Goal: Answer question/provide support

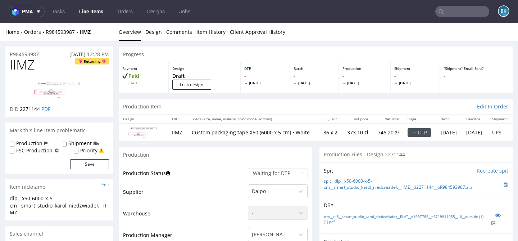
scroll to position [12, 0]
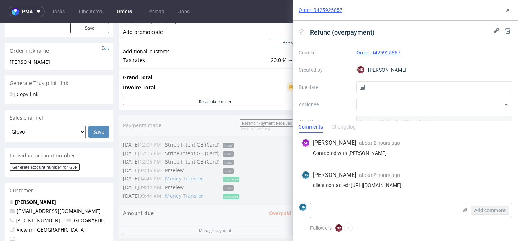
scroll to position [113, 0]
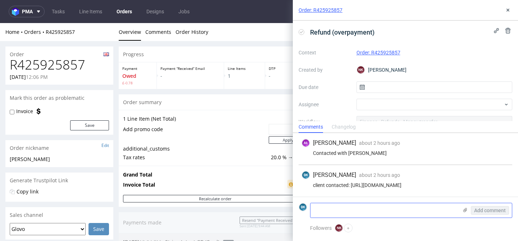
click at [342, 210] on textarea at bounding box center [385, 210] width 148 height 14
paste textarea "If you would like to send it back to the account which will be to Isabelle Chap…"
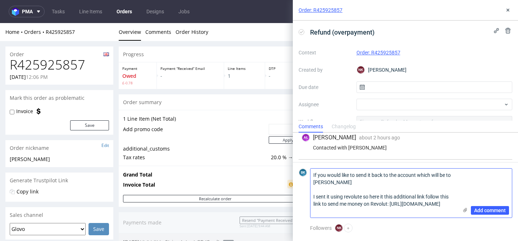
click at [313, 174] on textarea "If you would like to send it back to the account which will be to Isabelle Chap…" at bounding box center [385, 192] width 148 height 49
click at [311, 183] on textarea "Odpowiedź od klienta: "If you would like to send it back to the account which w…" at bounding box center [385, 192] width 148 height 49
click at [413, 179] on textarea "Odpowiedź od klienta: "If you would like to send it back to the account which w…" at bounding box center [385, 192] width 148 height 49
click at [329, 191] on textarea "Odpowiedź od klienta: "If you would like to send it back to the account which w…" at bounding box center [385, 192] width 148 height 49
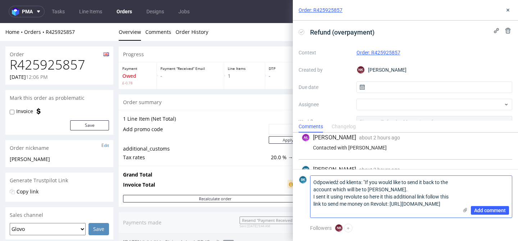
click at [313, 195] on textarea "Odpowiedź od klienta: "If you would like to send it back to the account which w…" at bounding box center [385, 197] width 148 height 42
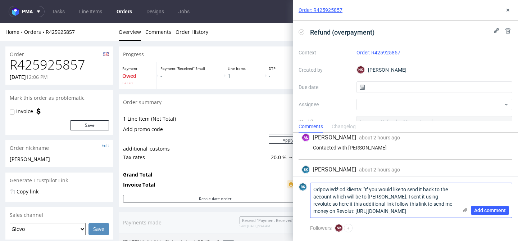
click at [426, 213] on textarea "Odpowiedź od klienta: "If you would like to send it back to the account which w…" at bounding box center [385, 200] width 148 height 35
type textarea "Odpowiedź od klienta: "If you would like to send it back to the account which w…"
click at [483, 209] on span "Add comment" at bounding box center [490, 210] width 32 height 5
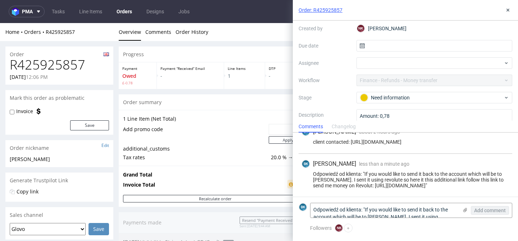
scroll to position [54, 0]
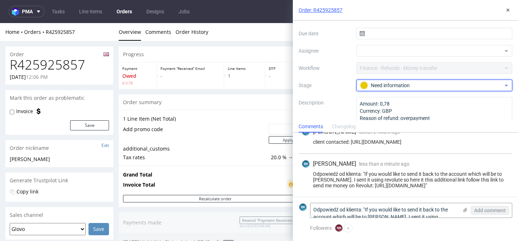
click at [393, 85] on div "Need information" at bounding box center [431, 85] width 143 height 8
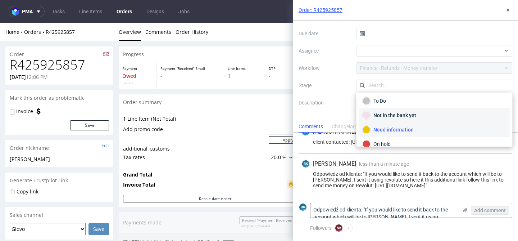
scroll to position [0, 0]
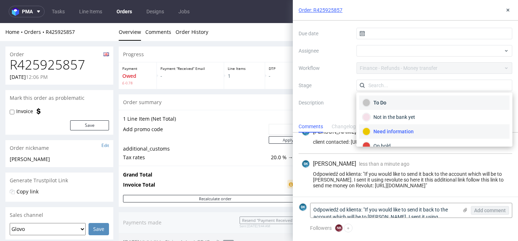
click at [391, 103] on div "To Do" at bounding box center [435, 103] width 144 height 8
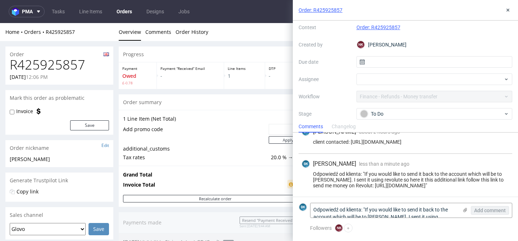
scroll to position [26, 0]
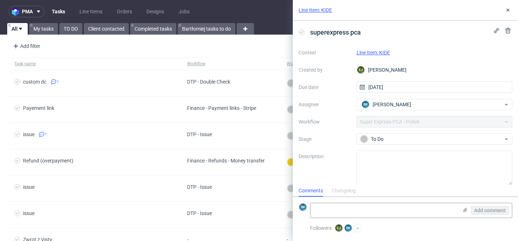
scroll to position [6, 0]
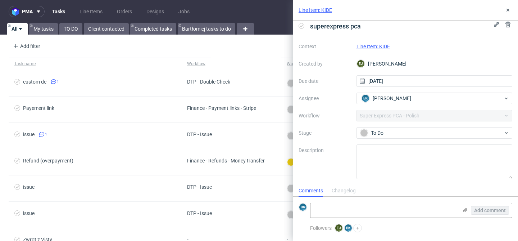
click at [376, 46] on link "Line Item: KIDE" at bounding box center [373, 47] width 33 height 6
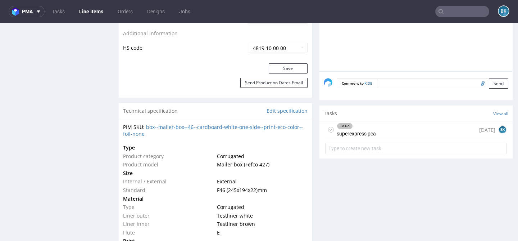
scroll to position [453, 0]
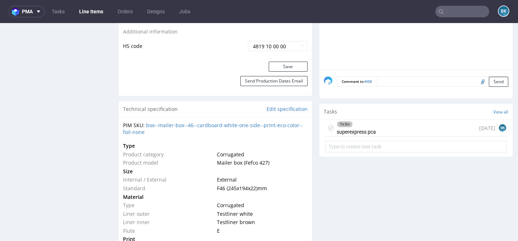
click at [364, 127] on div "To Do" at bounding box center [356, 124] width 39 height 6
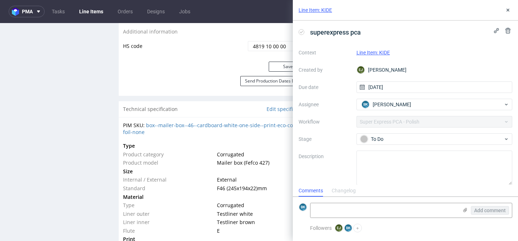
scroll to position [6, 0]
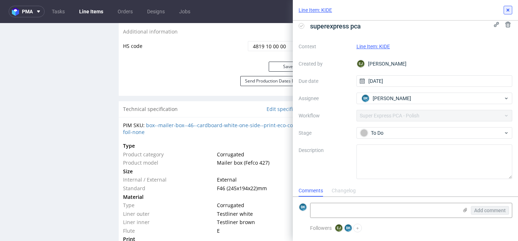
click at [506, 11] on icon at bounding box center [508, 10] width 6 height 6
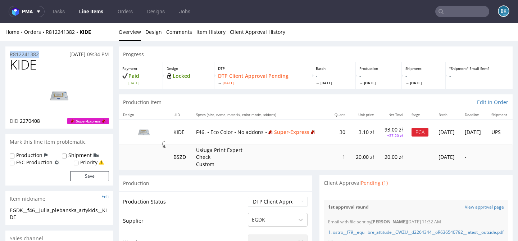
drag, startPoint x: 42, startPoint y: 52, endPoint x: 0, endPoint y: 52, distance: 41.7
copy p "R812241382"
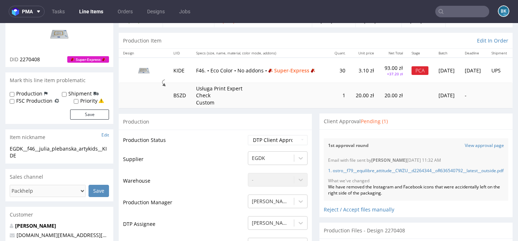
scroll to position [86, 0]
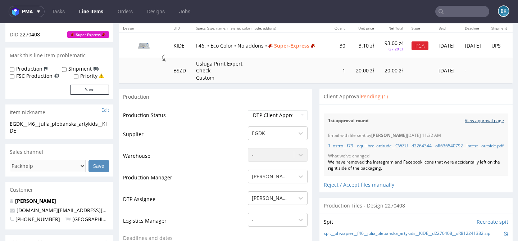
click at [490, 119] on link "View approval page" at bounding box center [484, 121] width 39 height 6
click at [377, 149] on link "1. ostro__f79__equilibre_attitude__CWZU__d2264344__oR636540792__latest__outside…" at bounding box center [416, 146] width 176 height 6
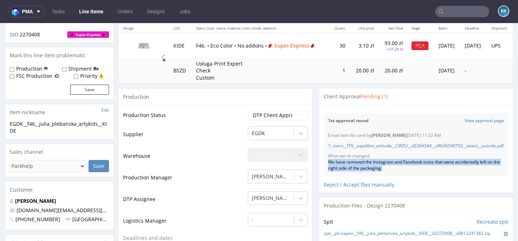
drag, startPoint x: 326, startPoint y: 172, endPoint x: 392, endPoint y: 180, distance: 66.3
click at [392, 171] on div "We have removed the Instagram and Facebook icons that were accidentally left on…" at bounding box center [416, 165] width 176 height 12
copy div "We have removed the Instagram and Facebook icons that were accidentally left on…"
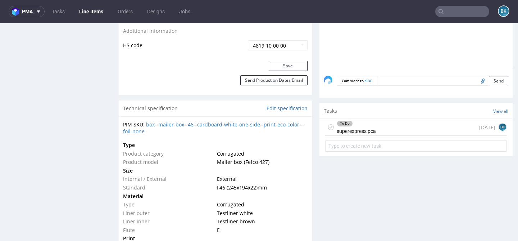
scroll to position [464, 0]
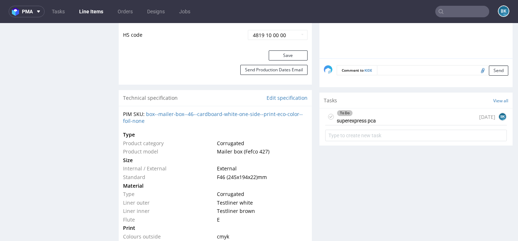
click at [387, 125] on div "To Do superexpress pca today BK" at bounding box center [416, 116] width 182 height 17
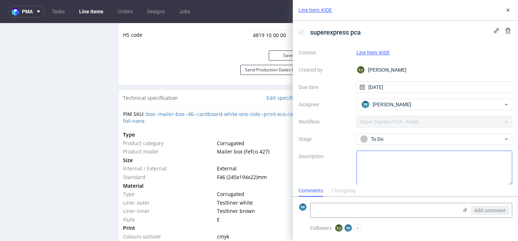
scroll to position [6, 0]
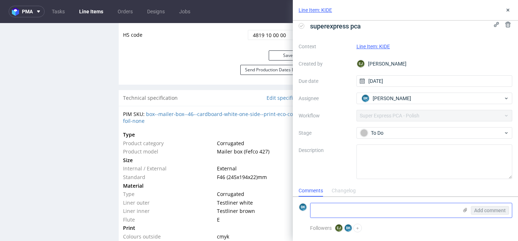
click at [349, 214] on textarea at bounding box center [385, 210] width 148 height 14
paste textarea "https://app-eu1.hubspot.com/contacts/25600958/record/0-5/244713990384/"
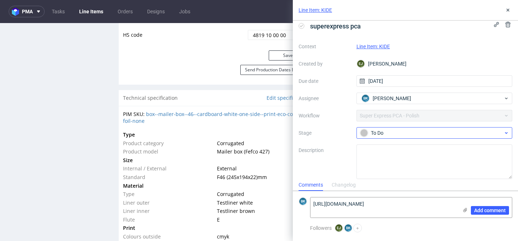
type textarea "https://app-eu1.hubspot.com/contacts/25600958/record/0-5/244713990384/"
click at [391, 131] on div "To Do" at bounding box center [431, 133] width 143 height 8
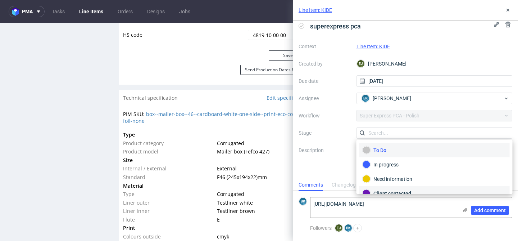
click at [392, 190] on div "Client contacted" at bounding box center [435, 193] width 144 height 8
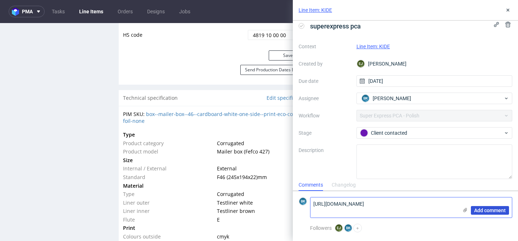
click at [487, 210] on span "Add comment" at bounding box center [490, 210] width 32 height 5
